Goal: Task Accomplishment & Management: Use online tool/utility

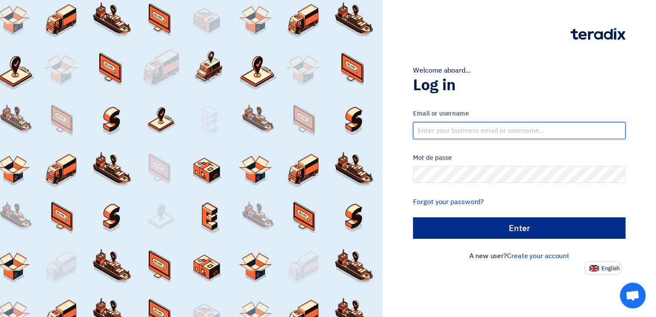
type input "[EMAIL_ADDRESS][DOMAIN_NAME]"
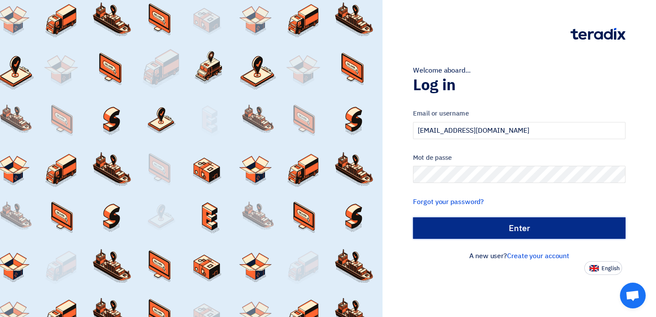
click at [469, 227] on input "الدخول" at bounding box center [519, 227] width 213 height 21
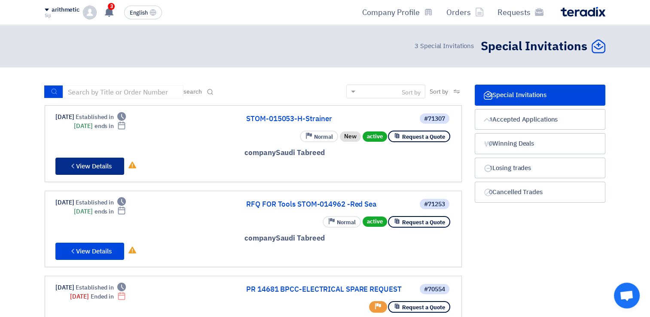
click at [102, 165] on font "View Details" at bounding box center [94, 166] width 36 height 9
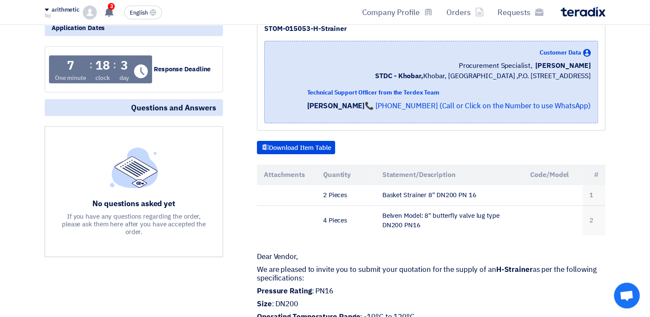
scroll to position [206, 0]
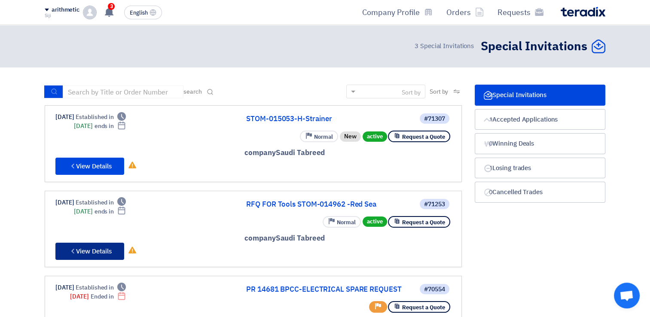
click at [103, 249] on font "View Details" at bounding box center [94, 251] width 36 height 9
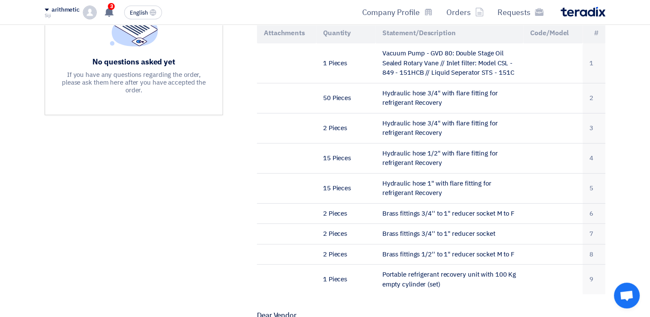
scroll to position [292, 0]
